Goal: Entertainment & Leisure: Consume media (video, audio)

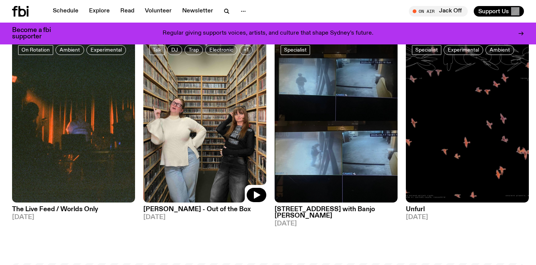
scroll to position [2, 0]
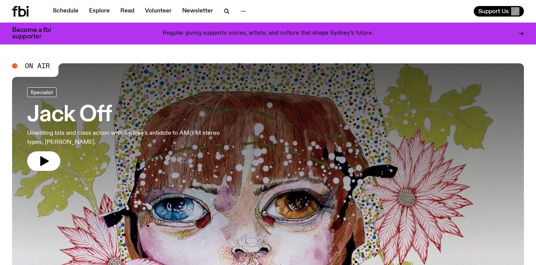
click at [93, 116] on h3 "Jack Off" at bounding box center [123, 115] width 193 height 21
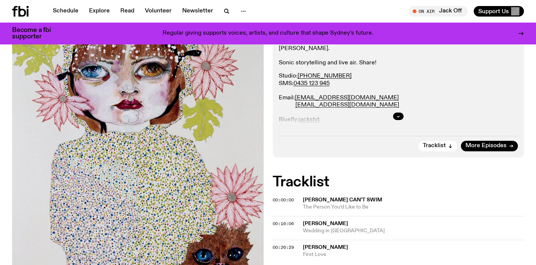
scroll to position [161, 0]
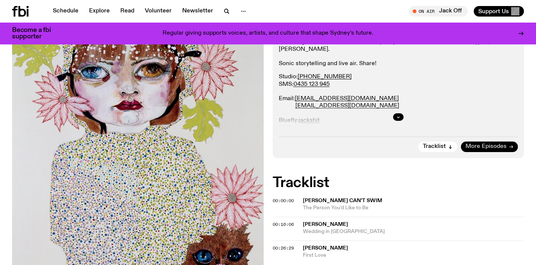
click at [478, 146] on span "More Episodes" at bounding box center [485, 147] width 41 height 6
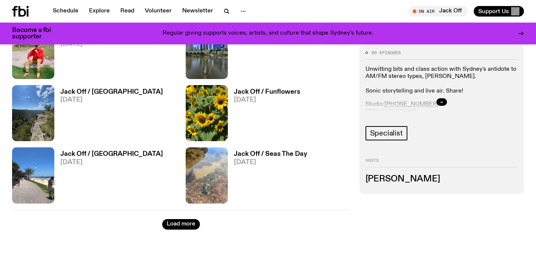
scroll to position [1281, 0]
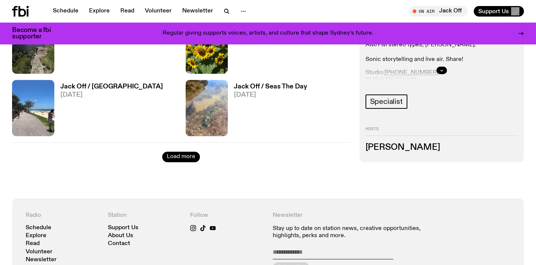
click at [175, 155] on button "Load more" at bounding box center [181, 157] width 38 height 11
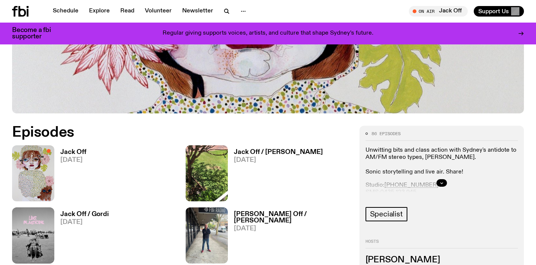
scroll to position [282, 0]
click at [75, 153] on h3 "Jack Off" at bounding box center [73, 152] width 26 height 6
